Goal: Information Seeking & Learning: Learn about a topic

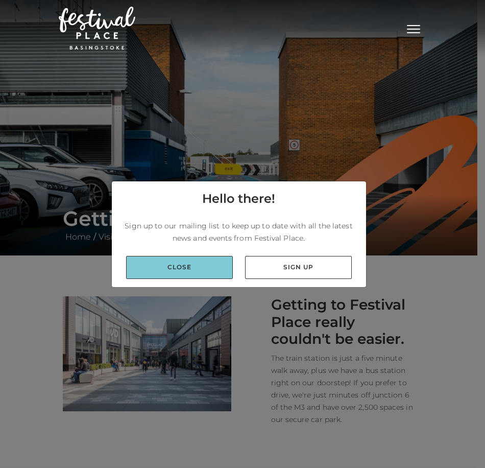
click at [187, 265] on link "Close" at bounding box center [179, 267] width 107 height 23
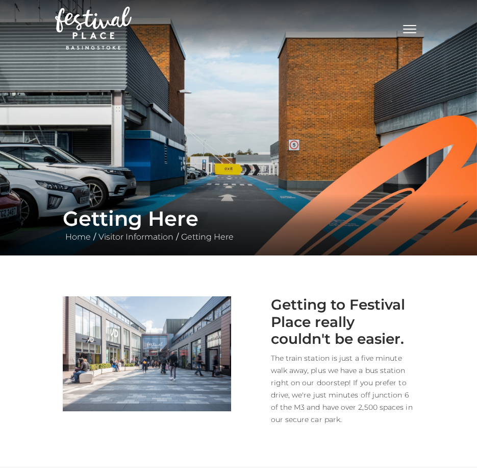
click at [101, 22] on img at bounding box center [93, 28] width 77 height 43
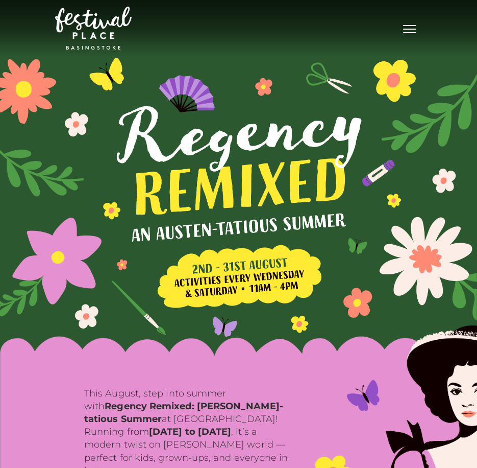
click at [411, 28] on button "Toggle navigation" at bounding box center [410, 27] width 26 height 15
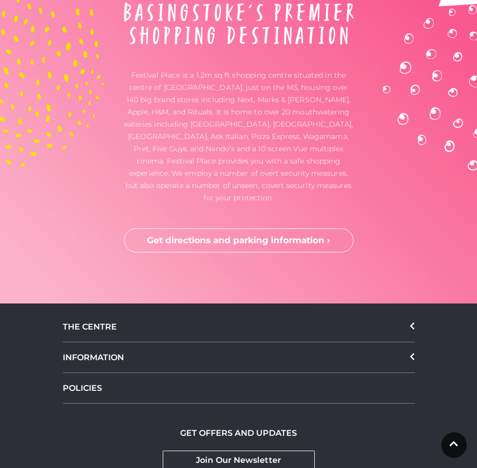
scroll to position [3003, 0]
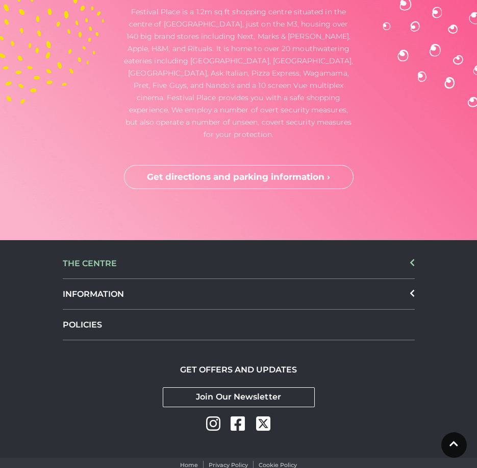
click at [336, 248] on div "THE CENTRE" at bounding box center [239, 263] width 352 height 31
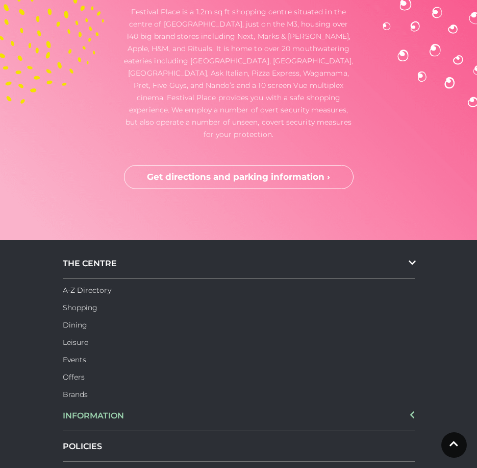
click at [119, 400] on div "INFORMATION" at bounding box center [239, 415] width 352 height 31
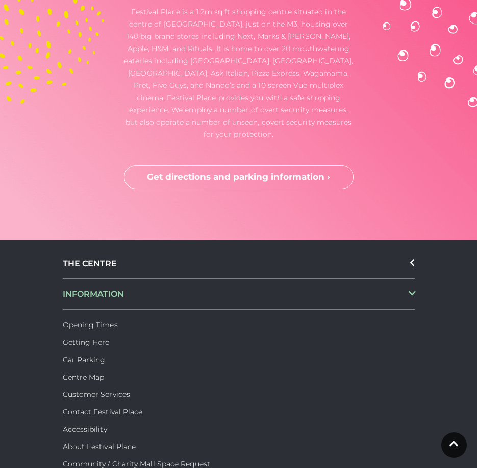
click at [102, 279] on div "INFORMATION" at bounding box center [239, 294] width 352 height 31
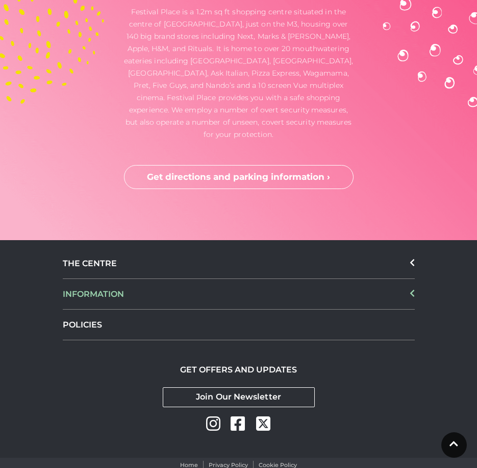
click at [102, 279] on div "INFORMATION" at bounding box center [239, 294] width 352 height 31
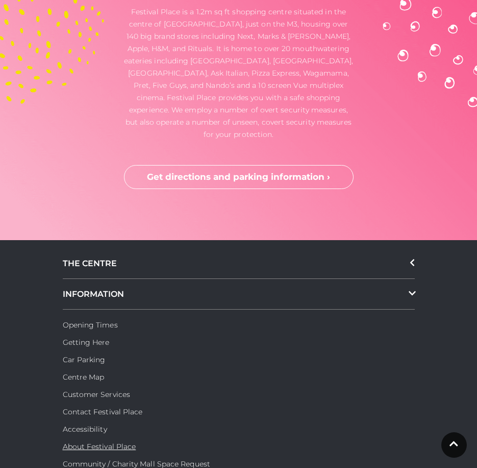
click at [122, 442] on link "About Festival Place" at bounding box center [100, 446] width 74 height 9
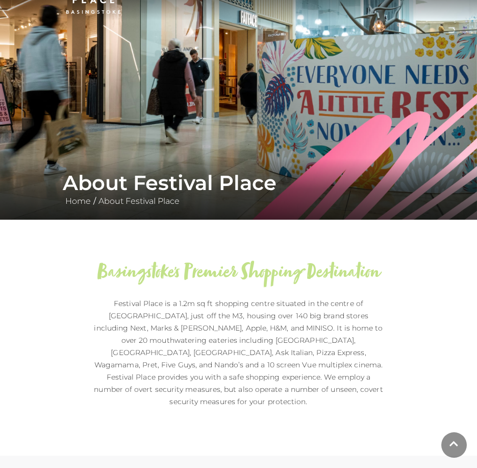
scroll to position [51, 0]
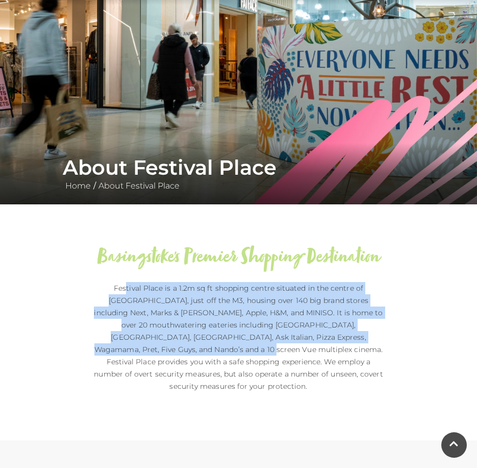
drag, startPoint x: 115, startPoint y: 285, endPoint x: 124, endPoint y: 348, distance: 63.4
click at [124, 348] on p "Festival Place is a 1.2m sq ft shopping centre situated in the centre of [GEOGR…" at bounding box center [238, 337] width 291 height 110
copy p "Festival Place is a 1.2m sq ft shopping centre situated in the centre of [GEOGR…"
click at [367, 379] on p "Festival Place is a 1.2m sq ft shopping centre situated in the centre of Basing…" at bounding box center [238, 337] width 291 height 110
